Goal: Task Accomplishment & Management: Manage account settings

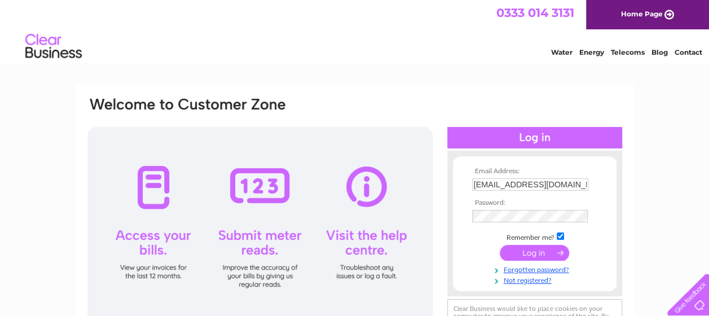
click at [563, 186] on input "[EMAIL_ADDRESS][DOMAIN_NAME]" at bounding box center [530, 184] width 116 height 12
type input "[EMAIL_ADDRESS][DOMAIN_NAME]"
click at [537, 245] on input "submit" at bounding box center [534, 253] width 69 height 16
click at [533, 251] on input "submit" at bounding box center [534, 253] width 69 height 16
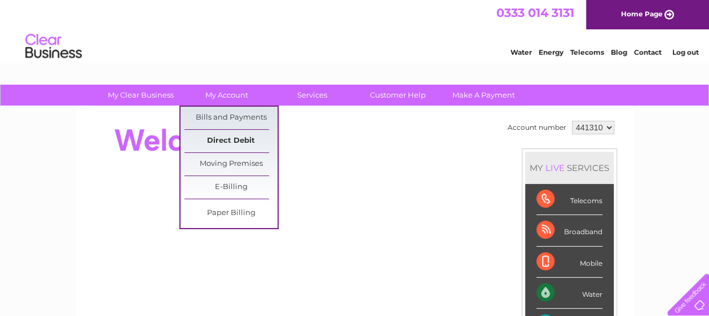
click at [236, 143] on link "Direct Debit" at bounding box center [230, 141] width 93 height 23
